Goal: Complete application form: Complete application form

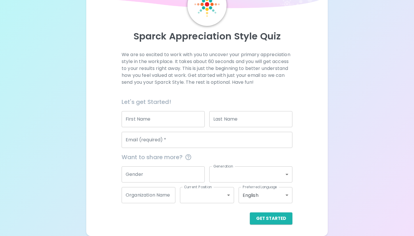
scroll to position [38, 0]
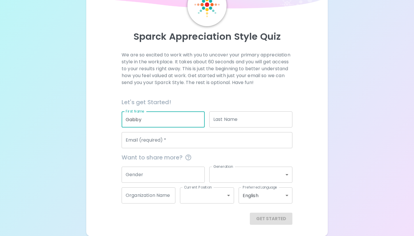
type input "Gabby"
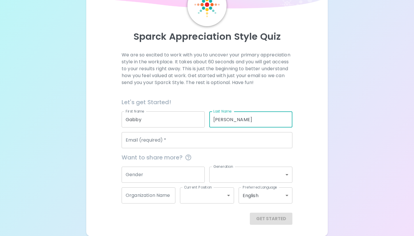
type input "[PERSON_NAME]"
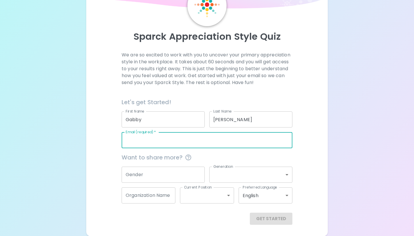
type input "[EMAIL_ADDRESS][DOMAIN_NAME]"
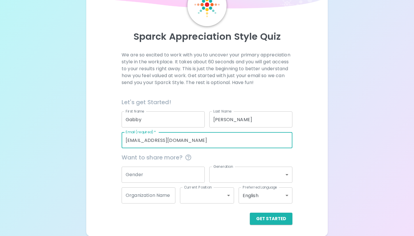
click at [152, 171] on input "Gender" at bounding box center [163, 174] width 83 height 16
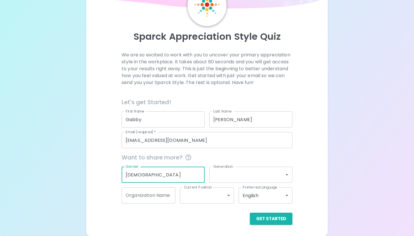
type input "[DEMOGRAPHIC_DATA]"
click at [232, 175] on body "Sparck Appreciation Style Quiz We are so excited to work with you to uncover yo…" at bounding box center [207, 99] width 414 height 274
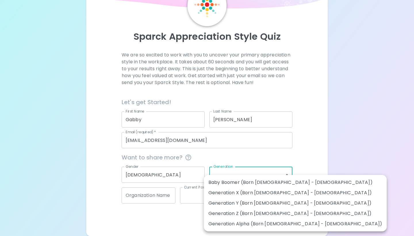
click at [244, 213] on li "Generation Z (Born [DEMOGRAPHIC_DATA] - [DEMOGRAPHIC_DATA])" at bounding box center [295, 213] width 183 height 10
type input "generation_z"
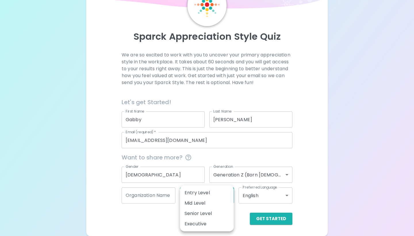
click at [192, 194] on body "Sparck Appreciation Style Quiz We are so excited to work with you to uncover yo…" at bounding box center [207, 99] width 414 height 274
click at [152, 218] on div at bounding box center [207, 118] width 414 height 236
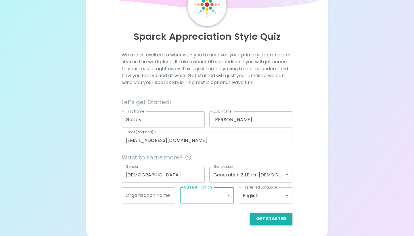
click at [282, 216] on button "Get Started" at bounding box center [271, 218] width 43 height 12
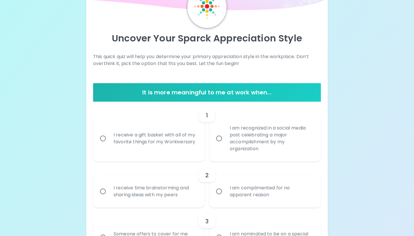
scroll to position [39, 0]
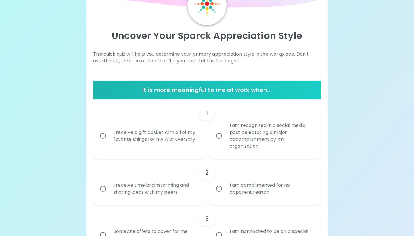
click at [234, 144] on div "I am recognized in a social media post celebrating a major accomplishment by my…" at bounding box center [271, 135] width 93 height 41
click at [225, 142] on input "I am recognized in a social media post celebrating a major accomplishment by my…" at bounding box center [219, 136] width 12 height 12
radio input "true"
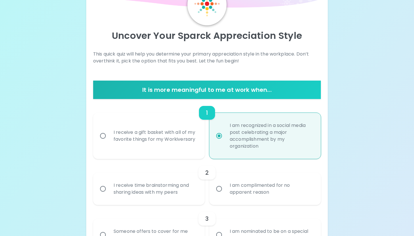
scroll to position [85, 0]
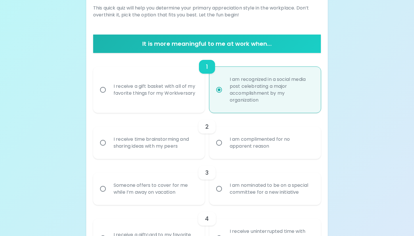
click at [221, 143] on input "I am complimented for no apparent reason" at bounding box center [219, 142] width 12 height 12
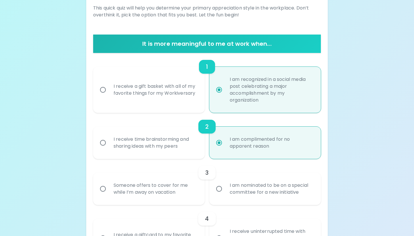
scroll to position [131, 0]
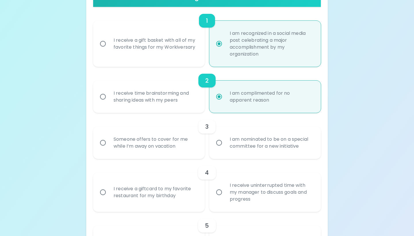
click at [166, 142] on div "Someone offers to cover for me while I’m away on vacation" at bounding box center [155, 143] width 93 height 28
click at [109, 142] on input "Someone offers to cover for me while I’m away on vacation" at bounding box center [103, 142] width 12 height 12
radio input "true"
radio input "false"
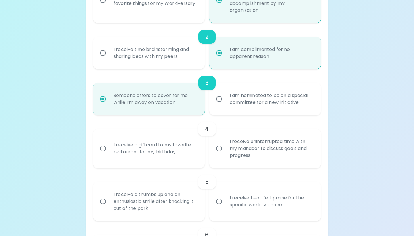
scroll to position [177, 0]
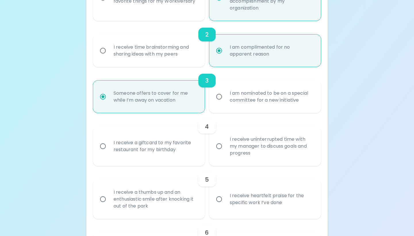
click at [232, 143] on div "I receive uninterrupted time with my manager to discuss goals and progress" at bounding box center [271, 146] width 93 height 34
click at [225, 143] on input "I receive uninterrupted time with my manager to discuss goals and progress" at bounding box center [219, 146] width 12 height 12
radio input "false"
radio input "true"
radio input "false"
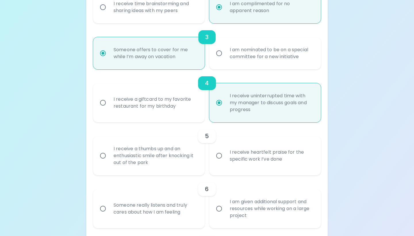
scroll to position [223, 0]
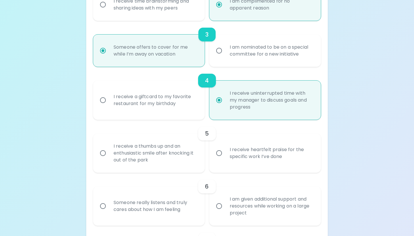
click at [252, 153] on div "I receive heartfelt praise for the specific work I’ve done" at bounding box center [271, 153] width 93 height 28
click at [225, 153] on input "I receive heartfelt praise for the specific work I’ve done" at bounding box center [219, 153] width 12 height 12
radio input "false"
radio input "true"
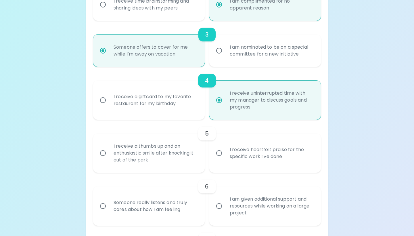
radio input "false"
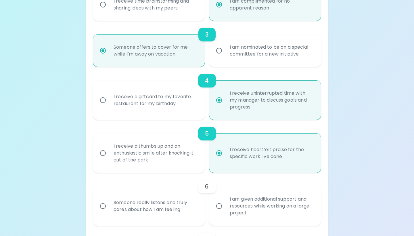
scroll to position [269, 0]
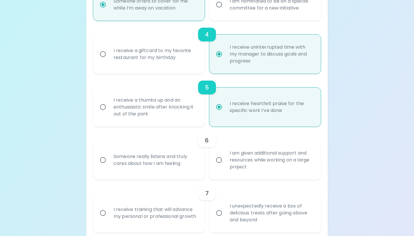
click at [262, 165] on div "I am given additional support and resources while working on a large project" at bounding box center [271, 160] width 93 height 34
click at [225, 165] on input "I am given additional support and resources while working on a large project" at bounding box center [219, 160] width 12 height 12
radio input "false"
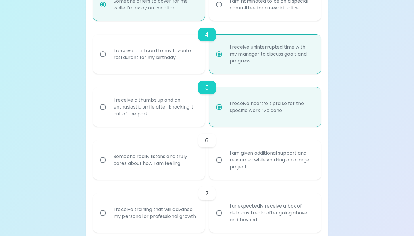
radio input "true"
radio input "false"
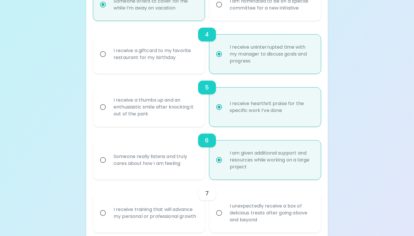
scroll to position [315, 0]
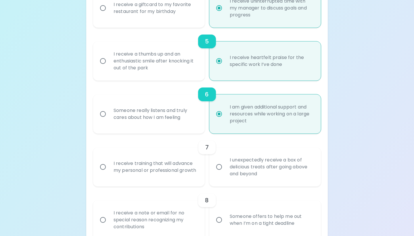
click at [218, 169] on input "I unexpectedly receive a box of delicious treats after going above and beyond" at bounding box center [219, 167] width 12 height 12
radio input "false"
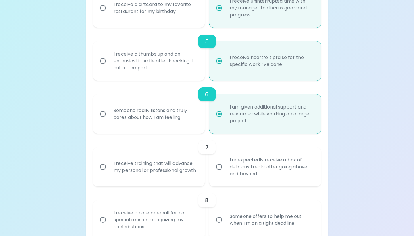
radio input "true"
radio input "false"
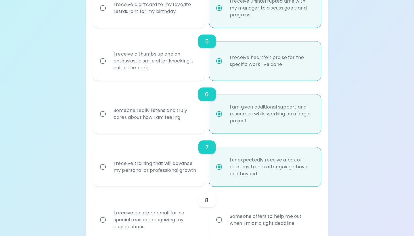
scroll to position [361, 0]
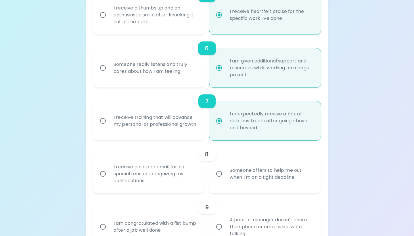
click at [168, 168] on div "I receive a note or email for no special reason recognizing my contributions" at bounding box center [155, 173] width 93 height 34
click at [109, 168] on input "I receive a note or email for no special reason recognizing my contributions" at bounding box center [103, 174] width 12 height 12
radio input "false"
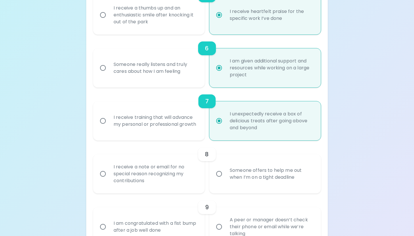
radio input "false"
radio input "true"
radio input "false"
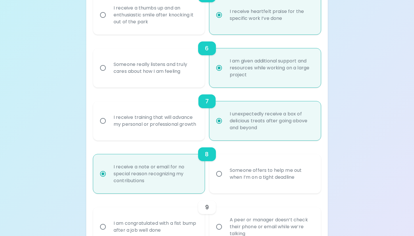
scroll to position [407, 0]
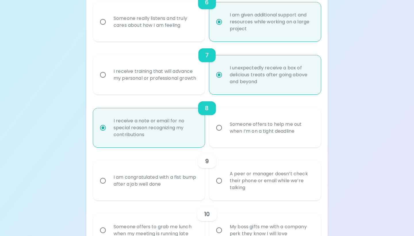
click at [215, 133] on label "Someone offers to help me out when I’m on a tight deadline" at bounding box center [261, 127] width 111 height 39
click at [215, 133] on input "Someone offers to help me out when I’m on a tight deadline" at bounding box center [219, 128] width 12 height 12
radio input "false"
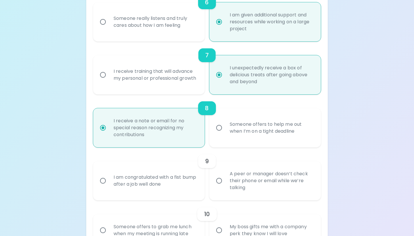
radio input "false"
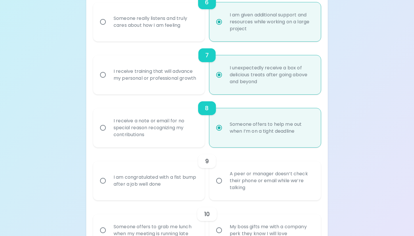
click at [171, 137] on div "I receive a note or email for no special reason recognizing my contributions" at bounding box center [155, 127] width 93 height 34
click at [109, 134] on input "I receive a note or email for no special reason recognizing my contributions" at bounding box center [103, 128] width 12 height 12
radio input "false"
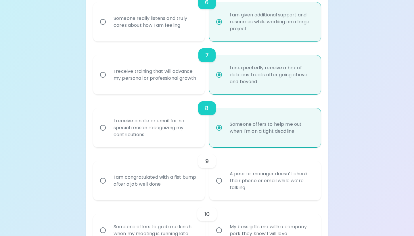
radio input "false"
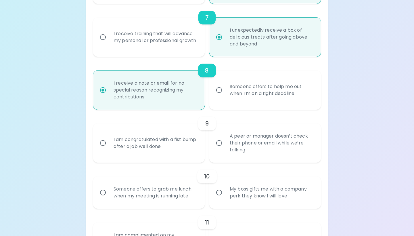
scroll to position [448, 0]
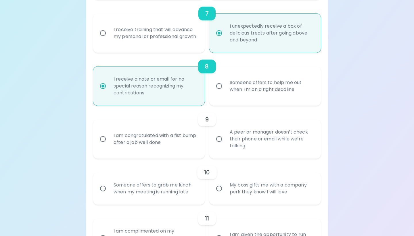
click at [164, 134] on div "I am congratulated with a fist bump after a job well done" at bounding box center [155, 139] width 93 height 28
click at [109, 134] on input "I am congratulated with a fist bump after a job well done" at bounding box center [103, 139] width 12 height 12
radio input "false"
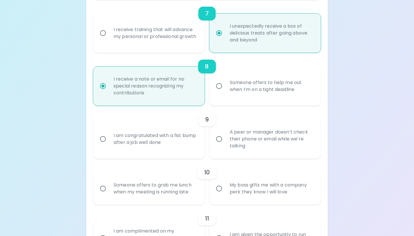
radio input "false"
radio input "true"
radio input "false"
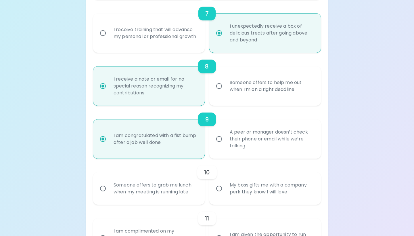
scroll to position [494, 0]
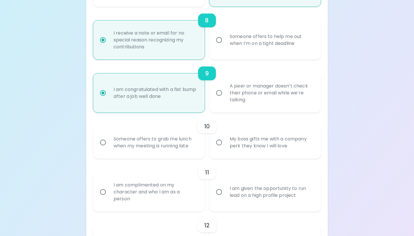
click at [237, 143] on div "My boss gifts me with a company perk they know I will love" at bounding box center [271, 142] width 93 height 28
click at [225, 143] on input "My boss gifts me with a company perk they know I will love" at bounding box center [219, 142] width 12 height 12
radio input "false"
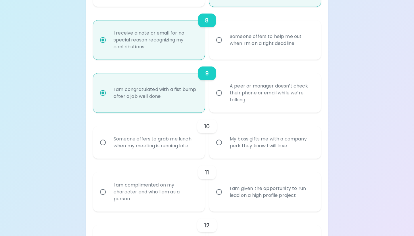
radio input "false"
radio input "true"
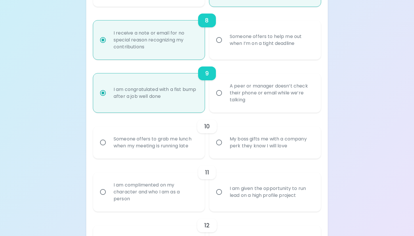
radio input "false"
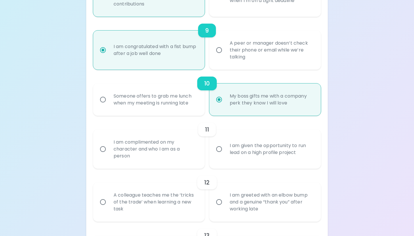
scroll to position [540, 0]
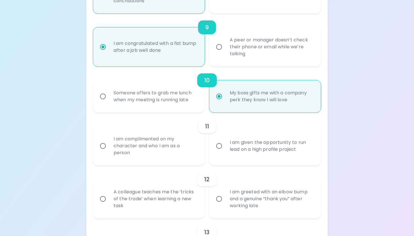
click at [163, 147] on div "I am complimented on my character and who I am as a person" at bounding box center [155, 145] width 93 height 34
click at [109, 147] on input "I am complimented on my character and who I am as a person" at bounding box center [103, 146] width 12 height 12
radio input "false"
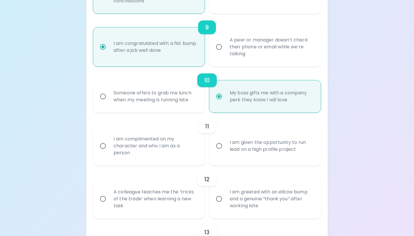
radio input "false"
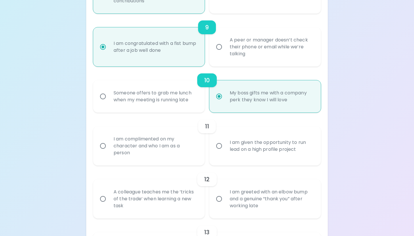
radio input "true"
radio input "false"
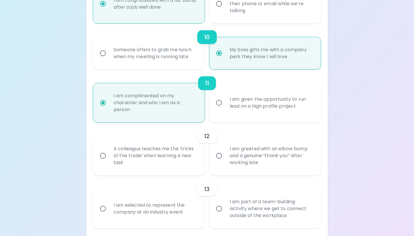
scroll to position [586, 0]
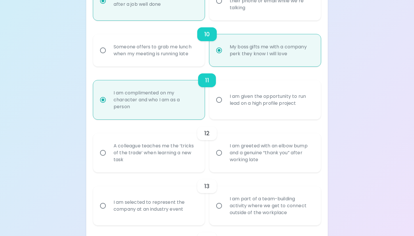
click at [160, 163] on div "A colleague teaches me the ‘tricks of the trade’ when learning a new task" at bounding box center [155, 152] width 93 height 34
click at [109, 159] on input "A colleague teaches me the ‘tricks of the trade’ when learning a new task" at bounding box center [103, 153] width 12 height 12
radio input "false"
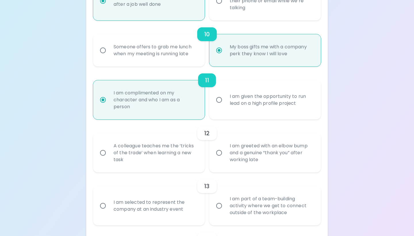
radio input "false"
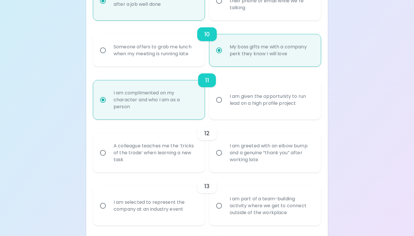
radio input "false"
radio input "true"
radio input "false"
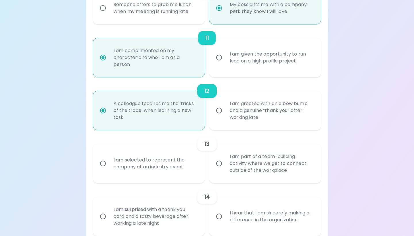
scroll to position [632, 0]
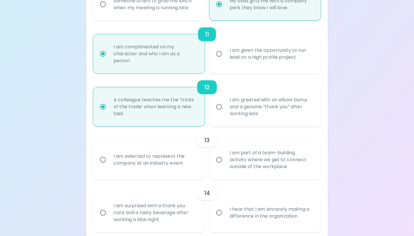
click at [230, 170] on div "I am part of a team-building activity where we get to connect outside of the wo…" at bounding box center [271, 159] width 93 height 34
click at [225, 166] on input "I am part of a team-building activity where we get to connect outside of the wo…" at bounding box center [219, 159] width 12 height 12
radio input "false"
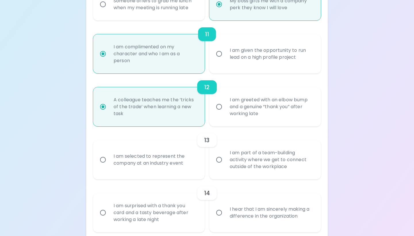
radio input "false"
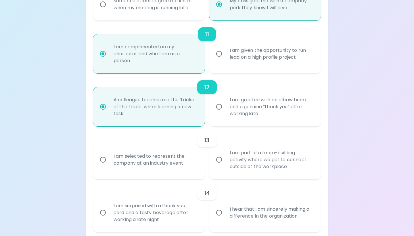
radio input "false"
radio input "true"
radio input "false"
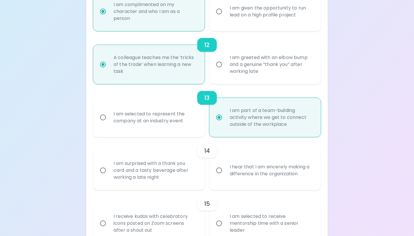
scroll to position [678, 0]
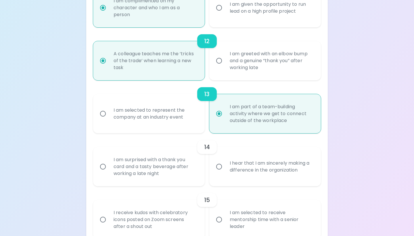
click at [223, 179] on label "I hear that I am sincerely making a difference in the organization" at bounding box center [261, 166] width 111 height 39
click at [223, 172] on input "I hear that I am sincerely making a difference in the organization" at bounding box center [219, 166] width 12 height 12
radio input "false"
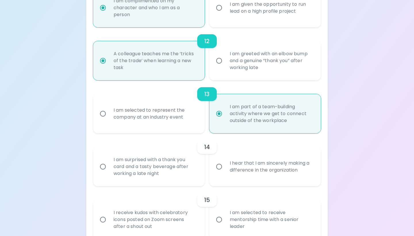
radio input "false"
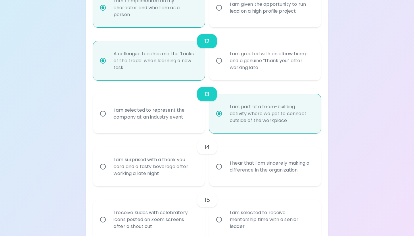
radio input "false"
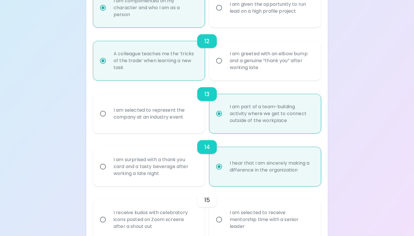
radio input "false"
radio input "true"
radio input "false"
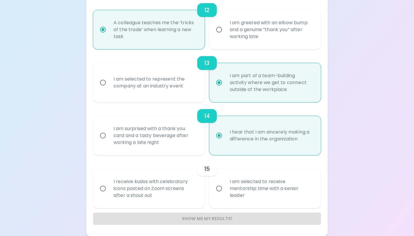
click at [148, 187] on div "I receive kudos with celebratory icons posted on Zoom screens after a shout out" at bounding box center [155, 188] width 93 height 34
click at [109, 187] on input "I receive kudos with celebratory icons posted on Zoom screens after a shout out" at bounding box center [103, 188] width 12 height 12
radio input "false"
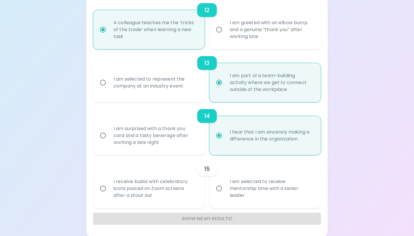
radio input "false"
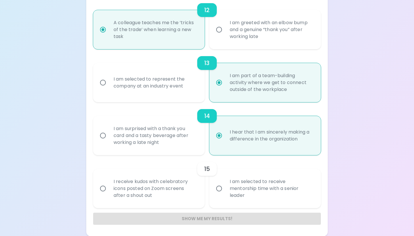
radio input "false"
radio input "true"
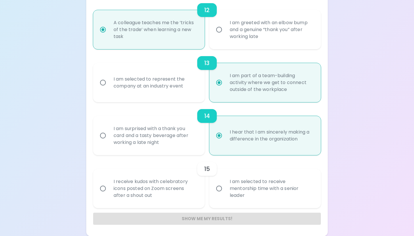
radio input "false"
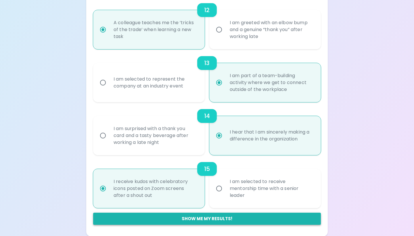
click at [143, 219] on button "Show me my results!" at bounding box center [207, 218] width 228 height 12
radio input "false"
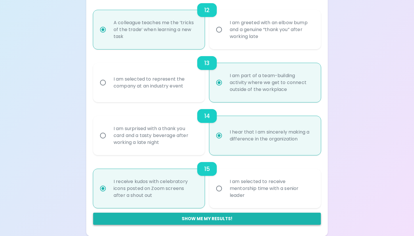
radio input "false"
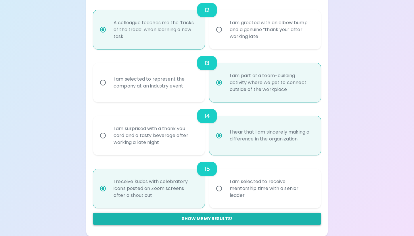
radio input "false"
radio input "true"
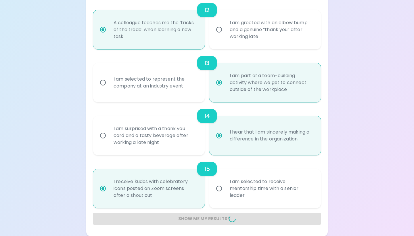
radio input "false"
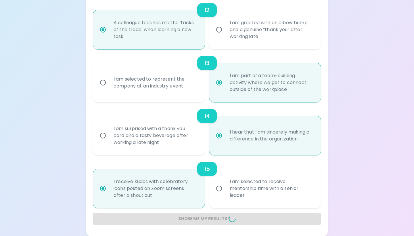
radio input "false"
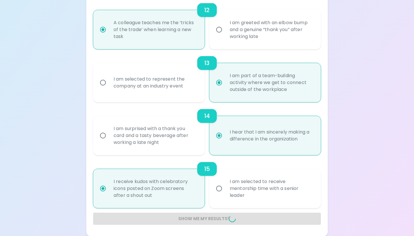
radio input "false"
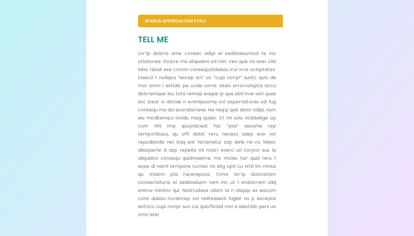
scroll to position [117, 0]
